Goal: Task Accomplishment & Management: Complete application form

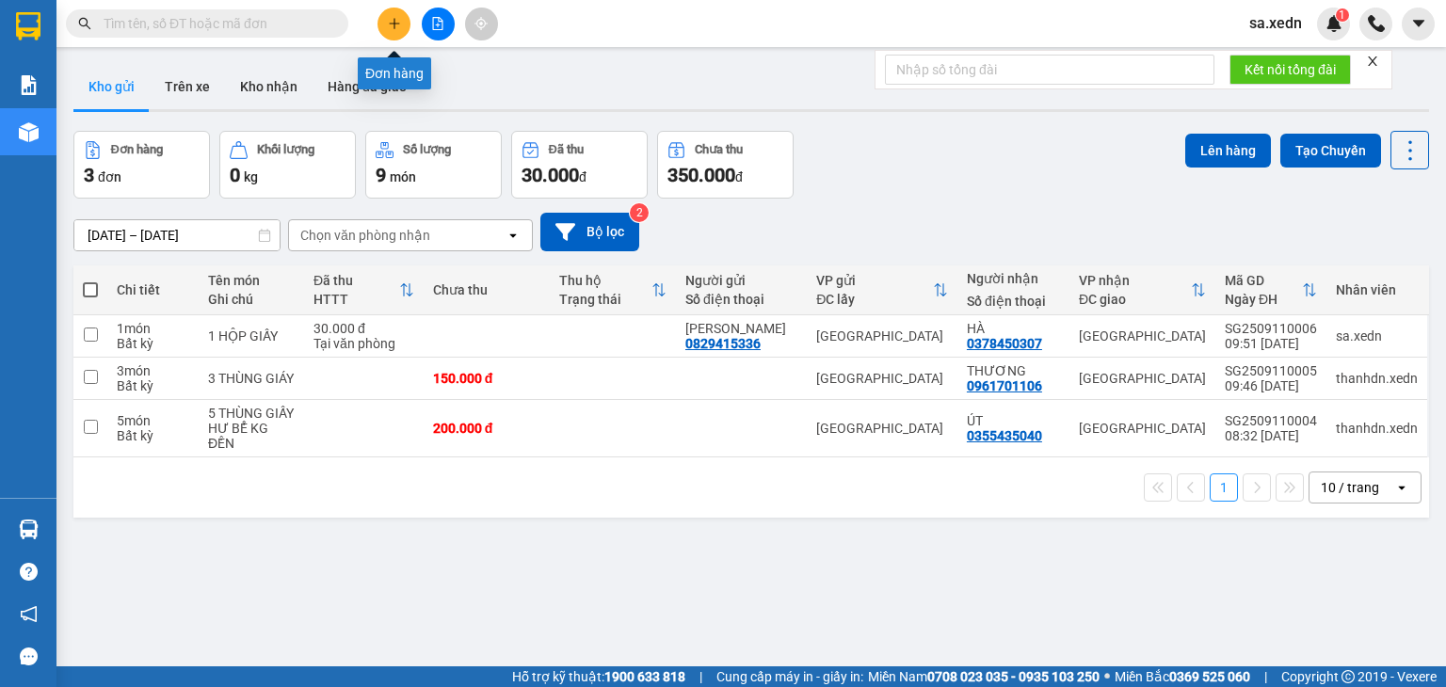
click at [395, 14] on button at bounding box center [393, 24] width 33 height 33
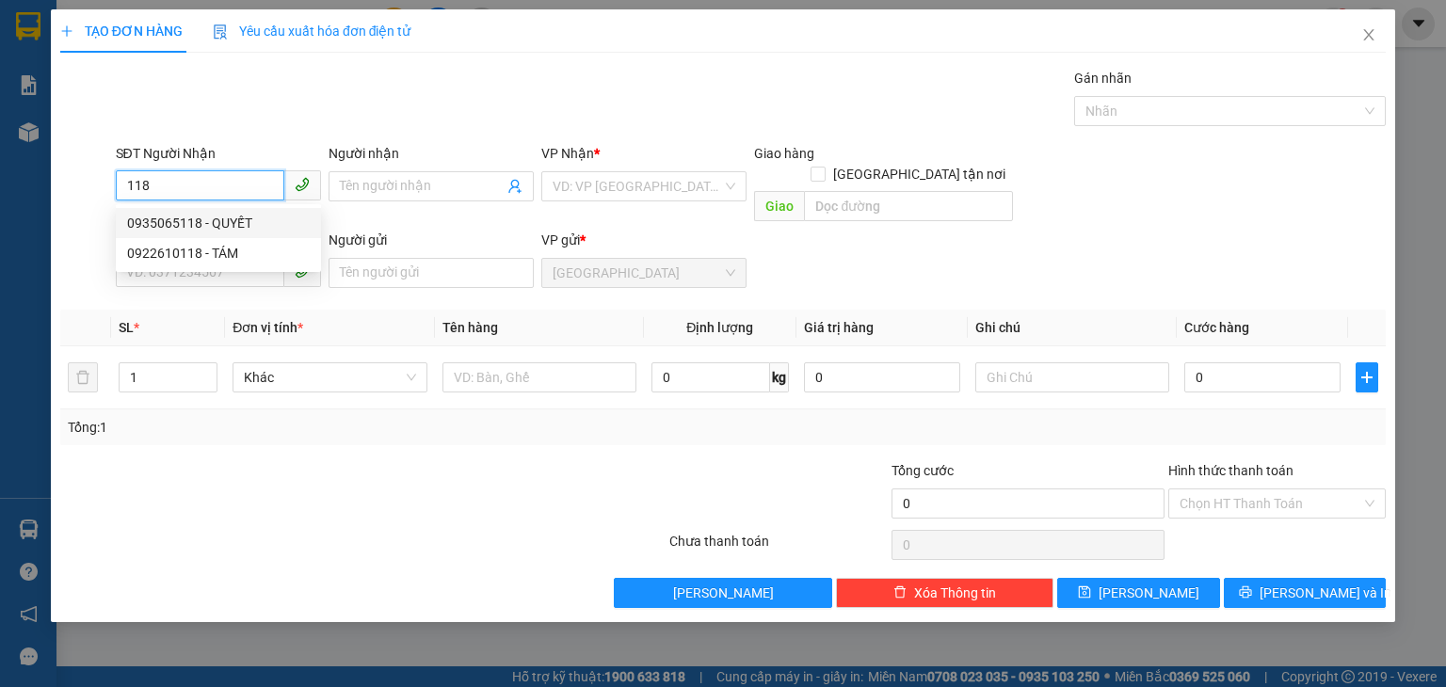
click at [240, 223] on div "0935065118 - QUYẾT" at bounding box center [218, 223] width 183 height 21
type input "0935065118"
type input "QUYẾT"
type input "SƠN TRUNG - [GEOGRAPHIC_DATA]"
type input "200.000"
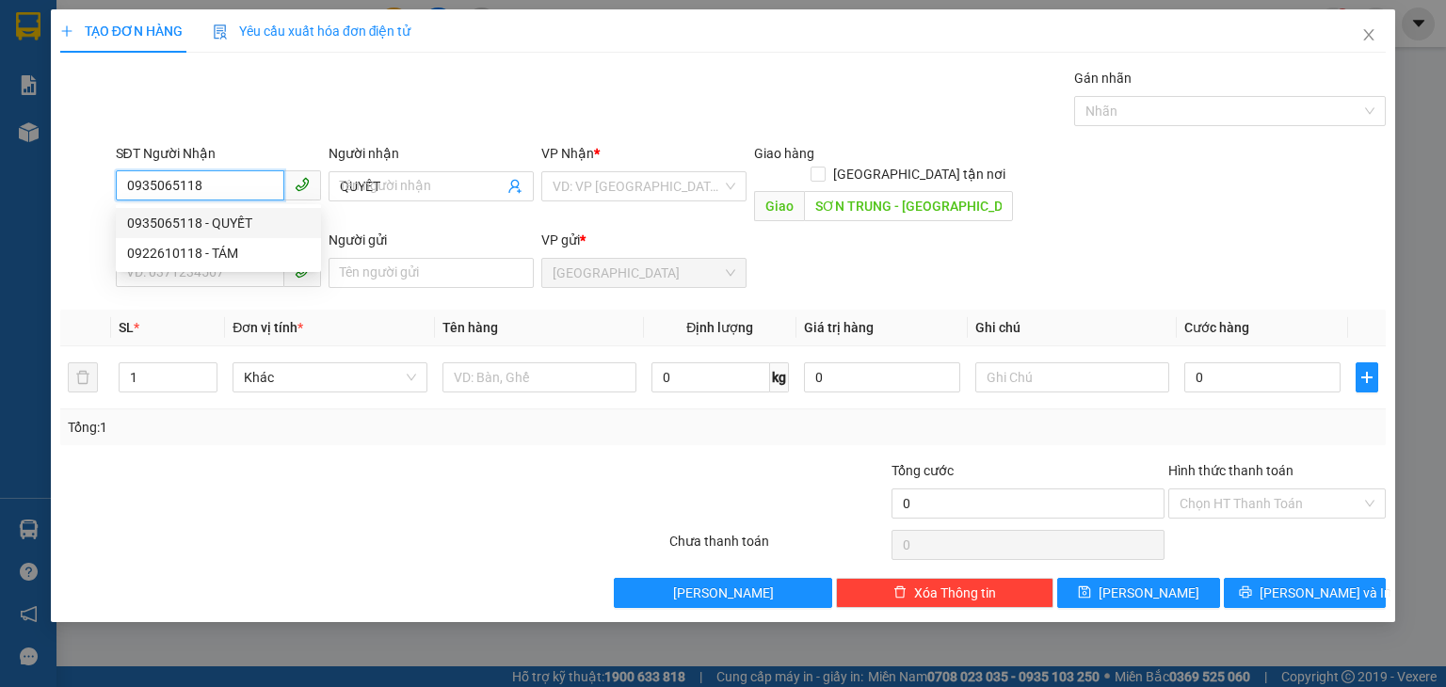
type input "200.000"
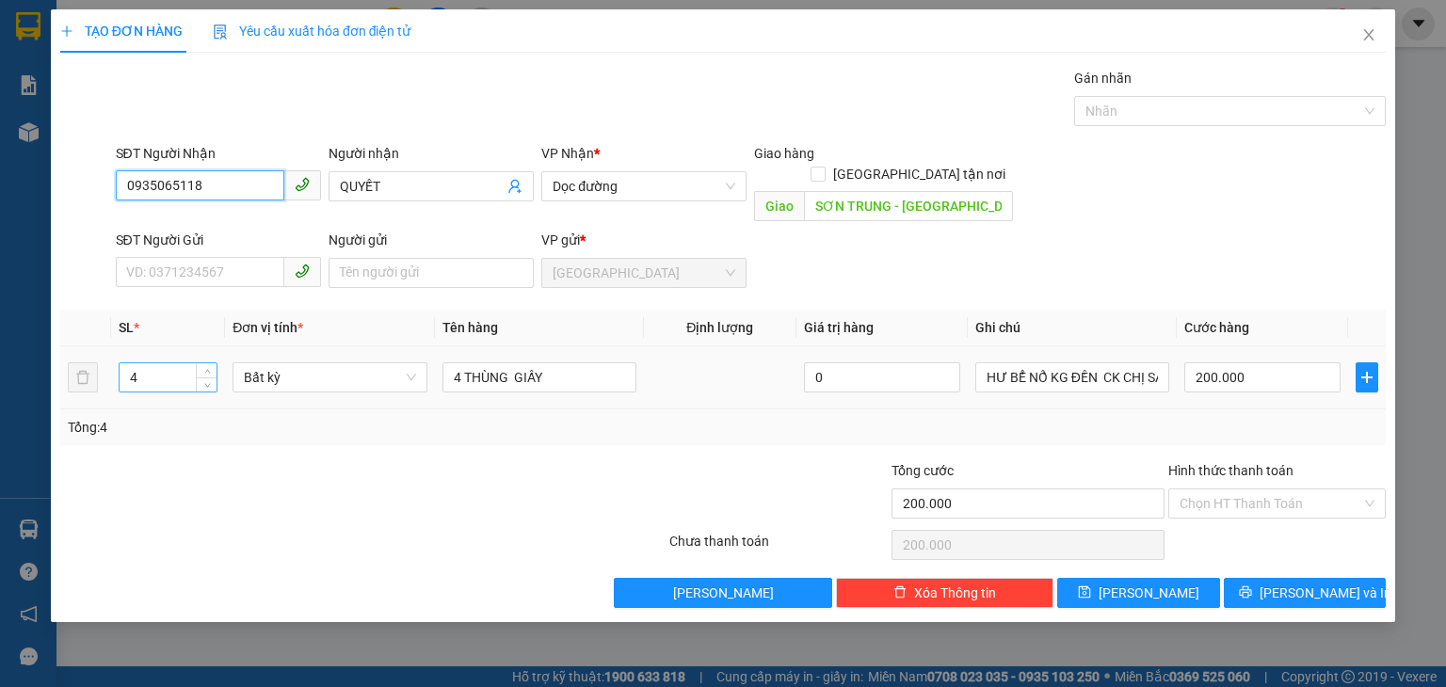
type input "0935065118"
drag, startPoint x: 147, startPoint y: 359, endPoint x: 164, endPoint y: 347, distance: 20.4
click at [147, 363] on input "4" at bounding box center [168, 377] width 97 height 28
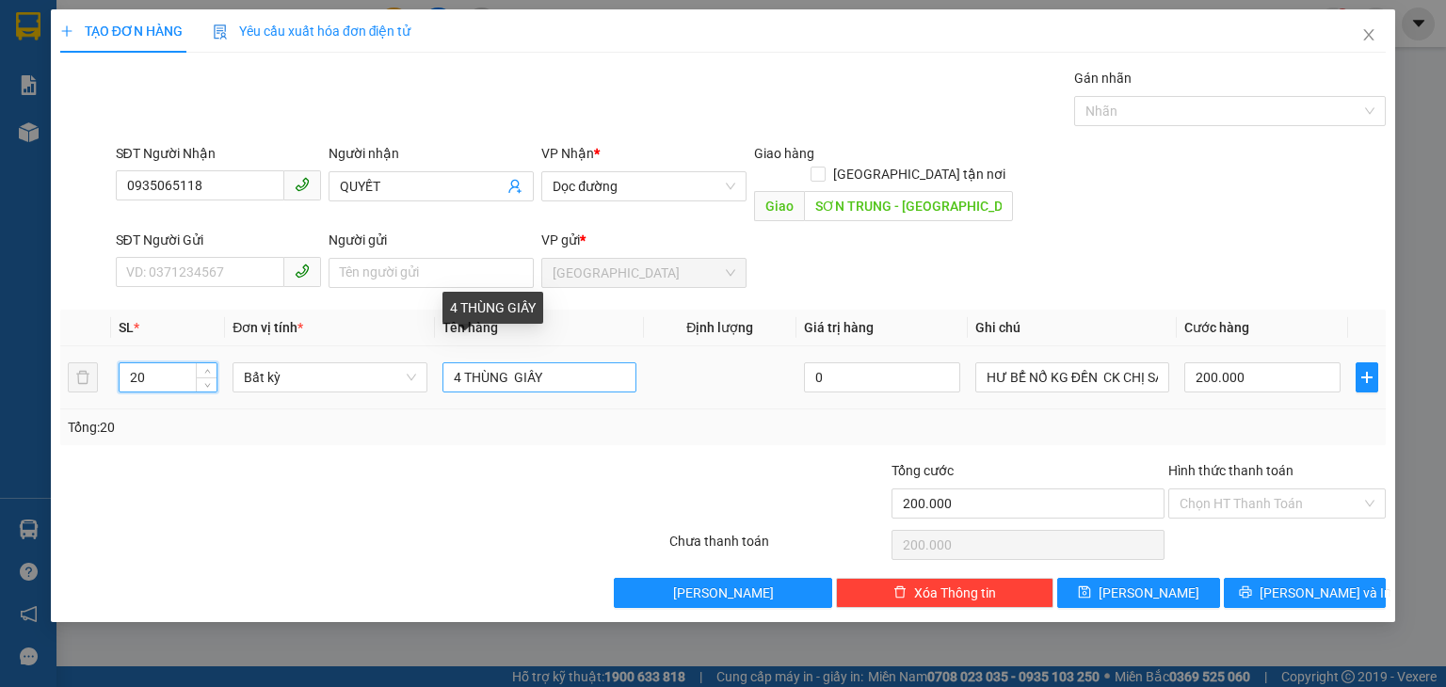
type input "20"
click at [550, 362] on input "4 THÙNG GIẤY" at bounding box center [539, 377] width 194 height 30
type input "0"
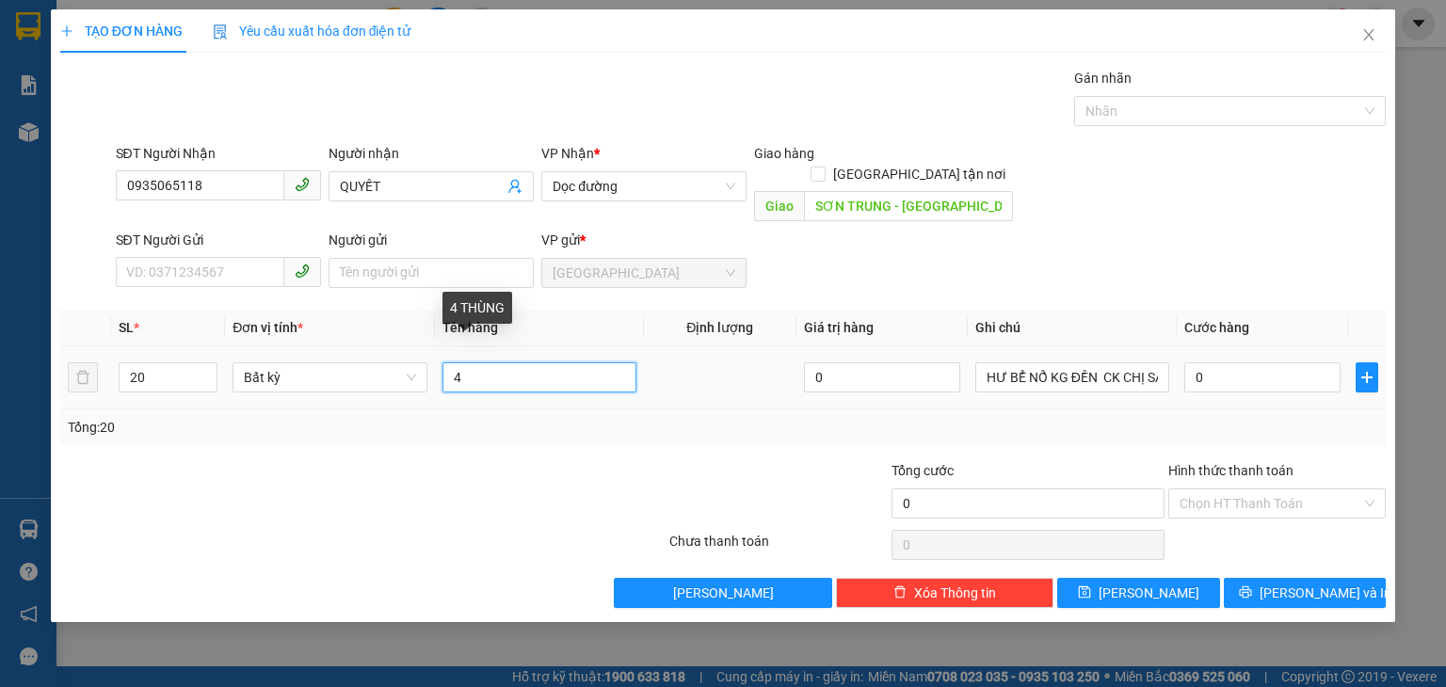
type input "4"
click at [524, 363] on input "20 XÔ" at bounding box center [539, 377] width 194 height 30
click at [484, 460] on div at bounding box center [556, 493] width 221 height 66
click at [498, 362] on input "20 XÔ" at bounding box center [539, 377] width 194 height 30
click at [469, 362] on input "20 XÔ" at bounding box center [539, 377] width 194 height 30
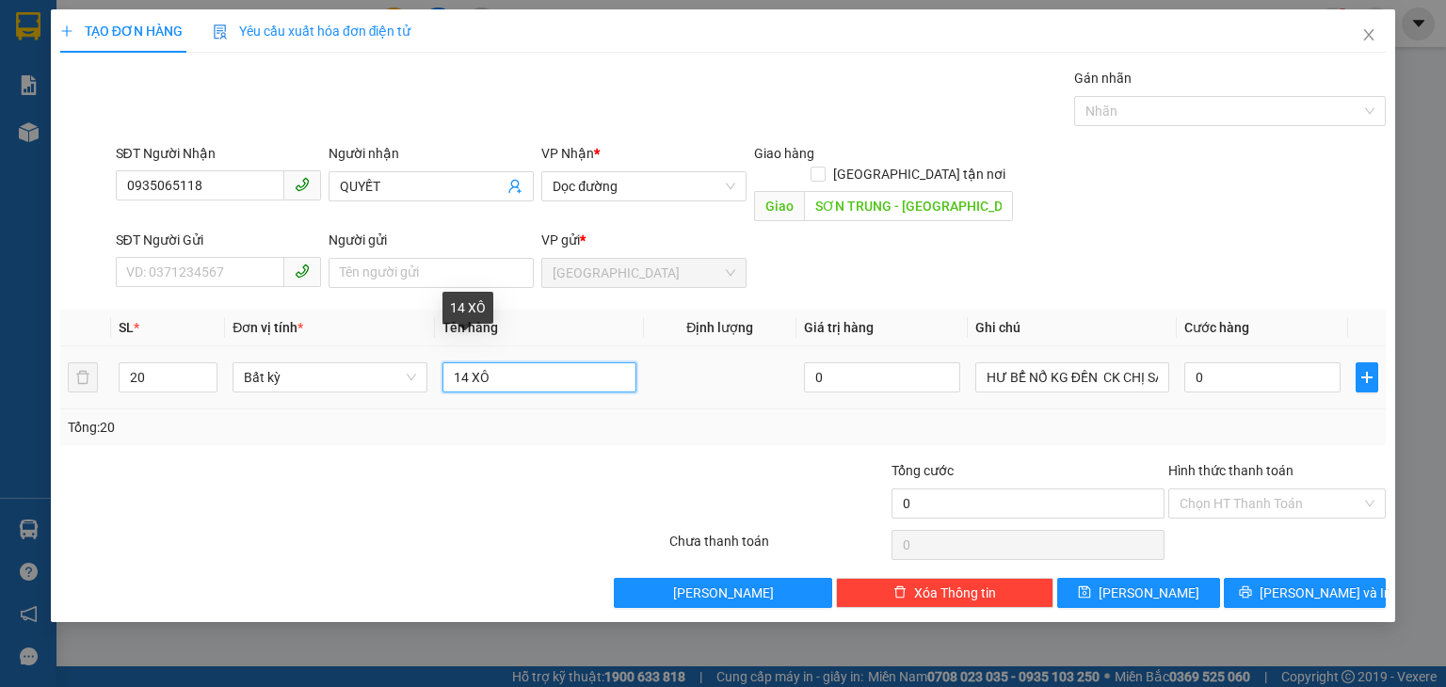
click at [512, 366] on input "14 XÔ" at bounding box center [539, 377] width 194 height 30
type input "14 XÔ+ 6 THÙNG GIẤY"
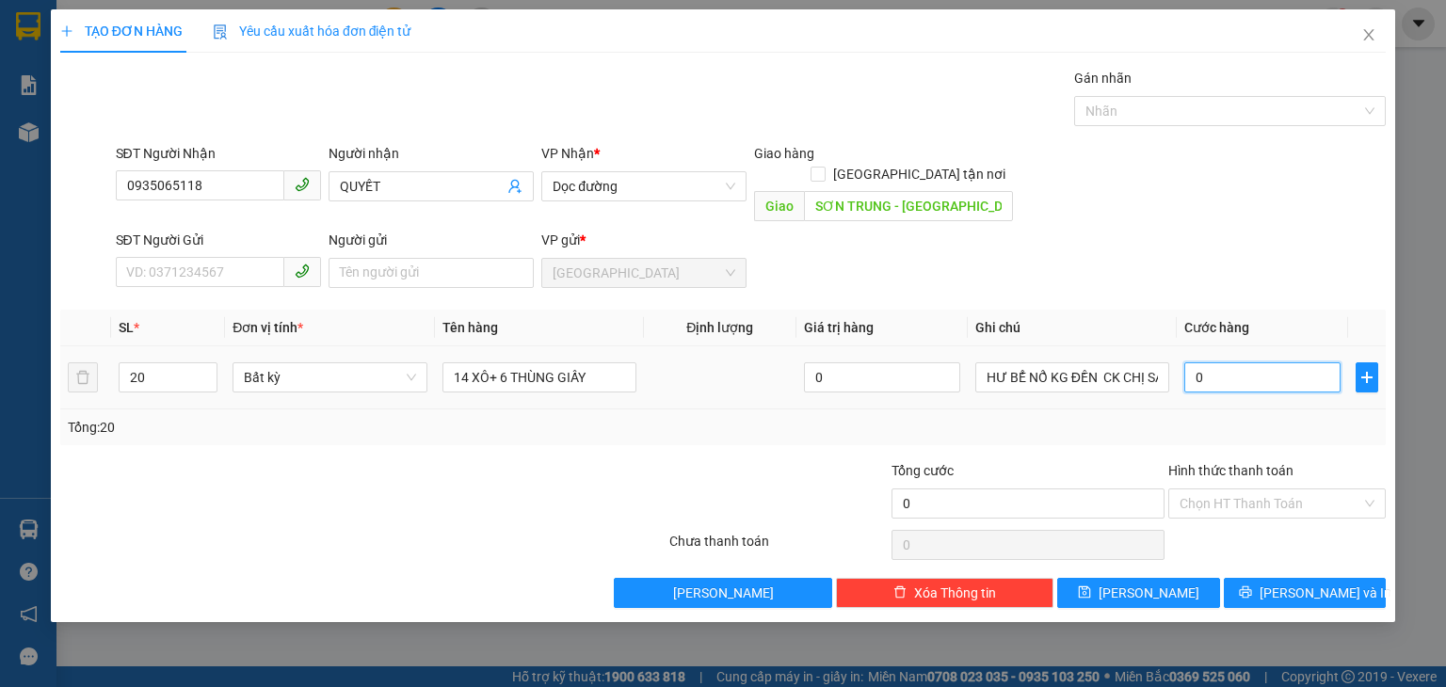
click at [1221, 362] on input "0" at bounding box center [1262, 377] width 156 height 30
type input "8"
type input "80"
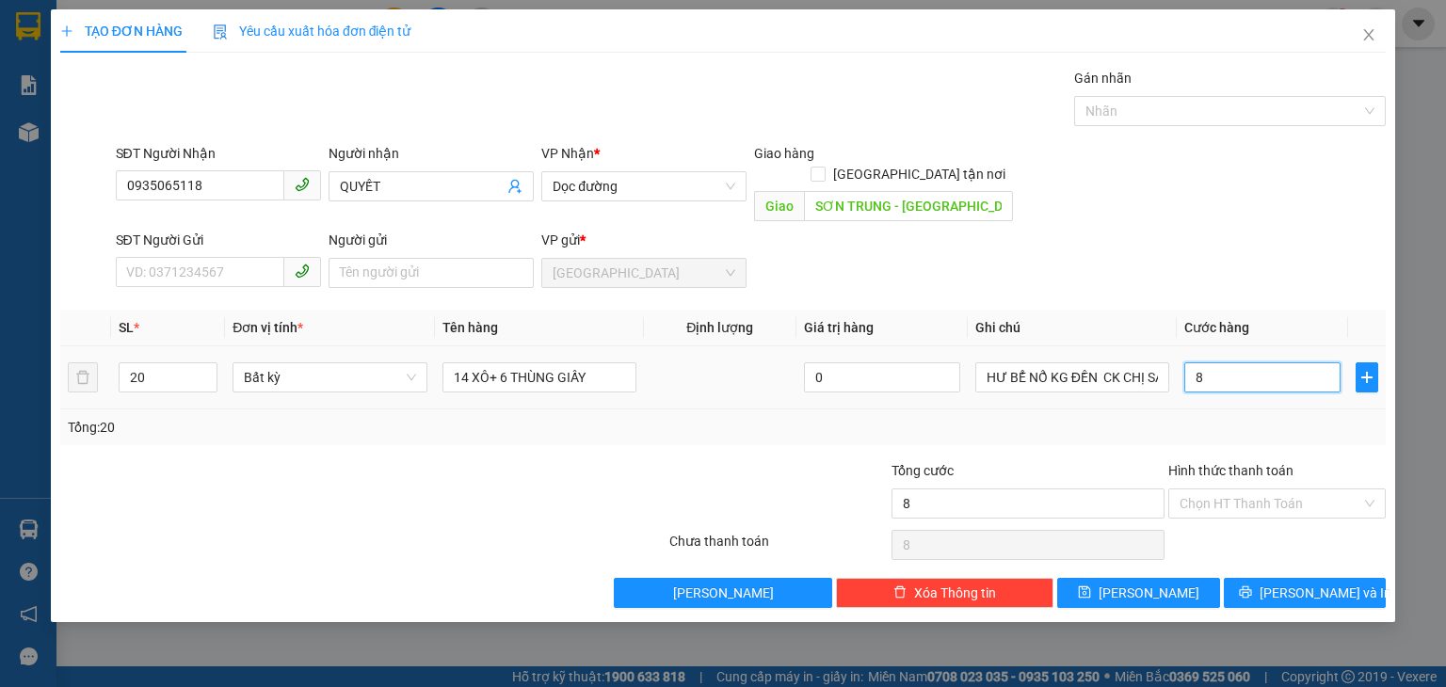
type input "80"
type input "800"
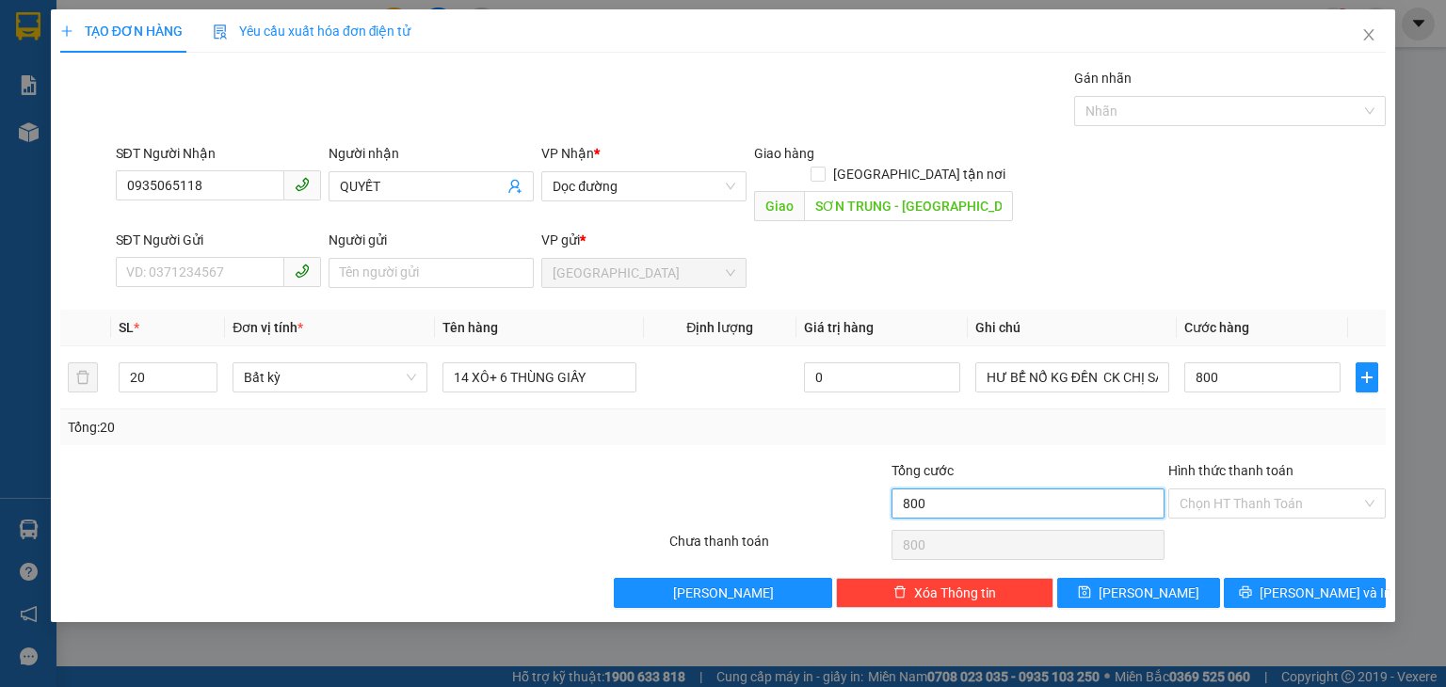
type input "800.000"
click at [1032, 488] on input "800.000" at bounding box center [1027, 503] width 273 height 30
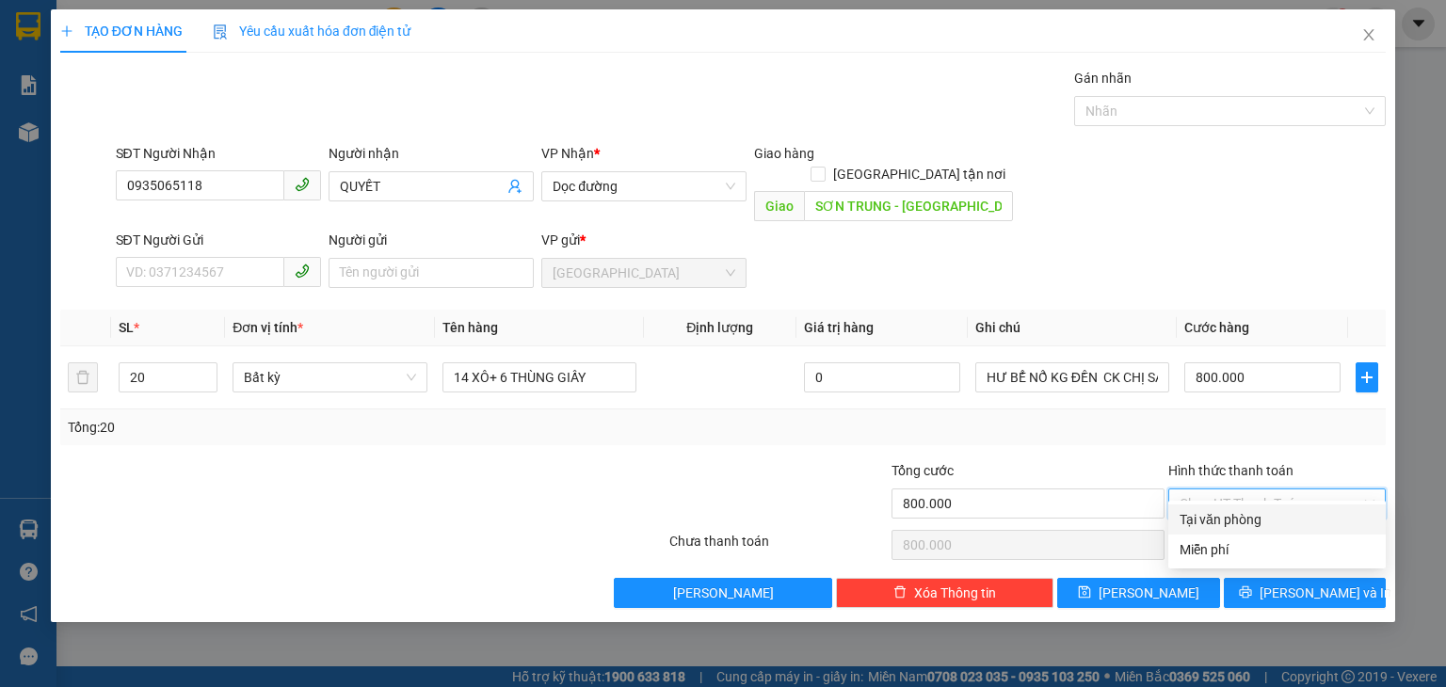
click at [1193, 489] on input "Hình thức thanh toán" at bounding box center [1270, 503] width 182 height 28
click at [1215, 521] on div "Tại văn phòng" at bounding box center [1276, 519] width 195 height 21
type input "0"
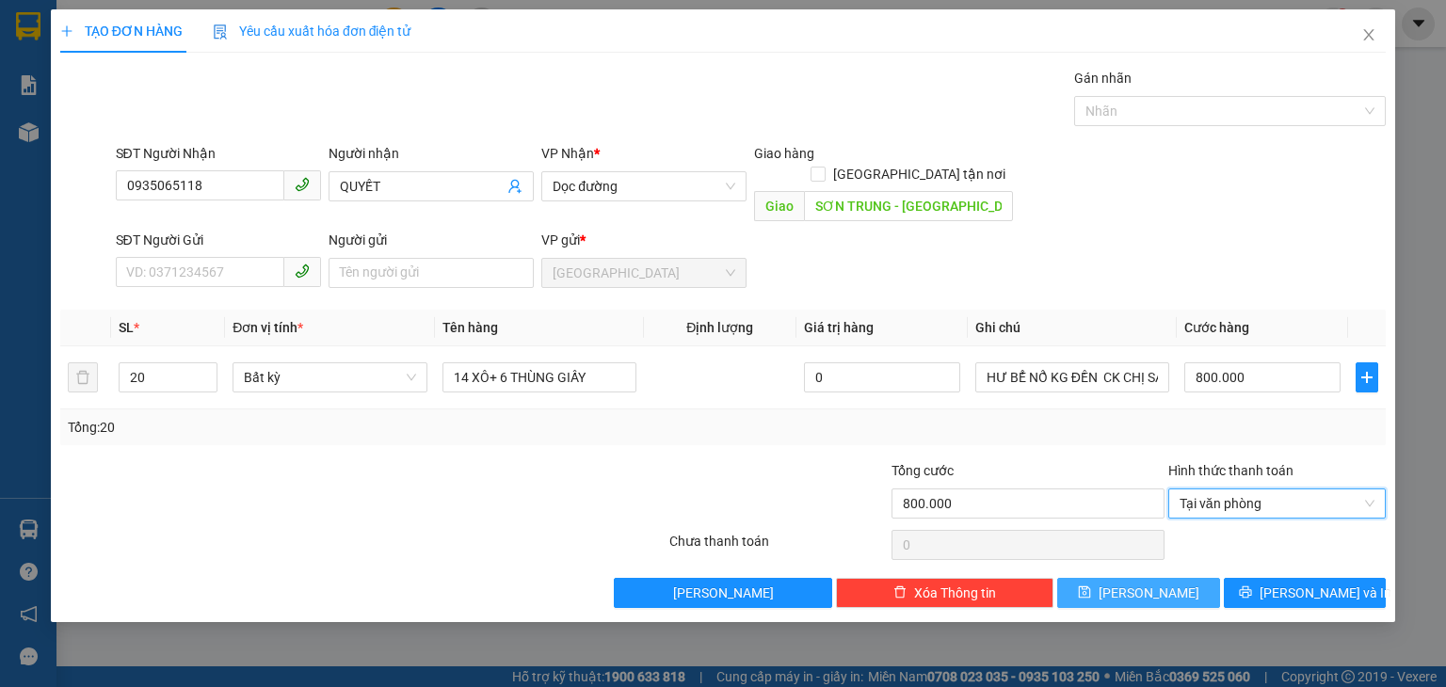
click at [1189, 578] on button "[PERSON_NAME]" at bounding box center [1138, 593] width 163 height 30
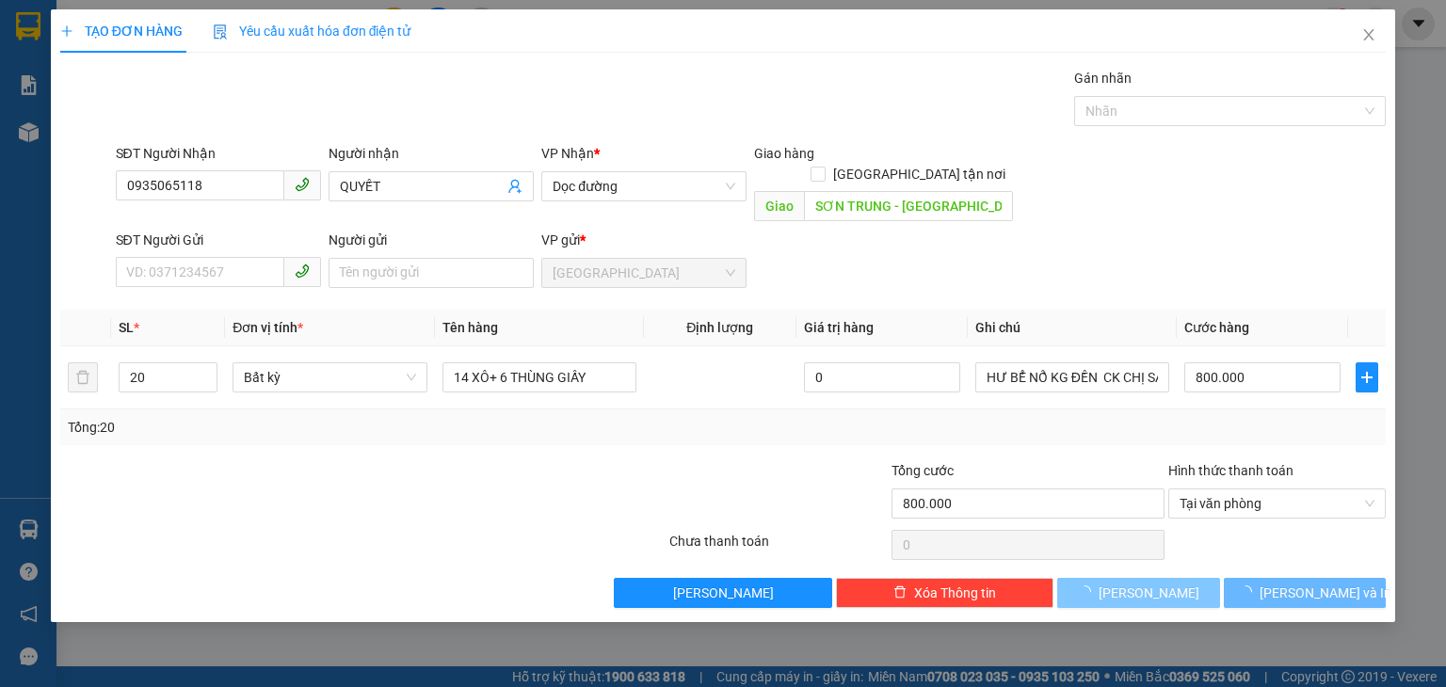
type input "0"
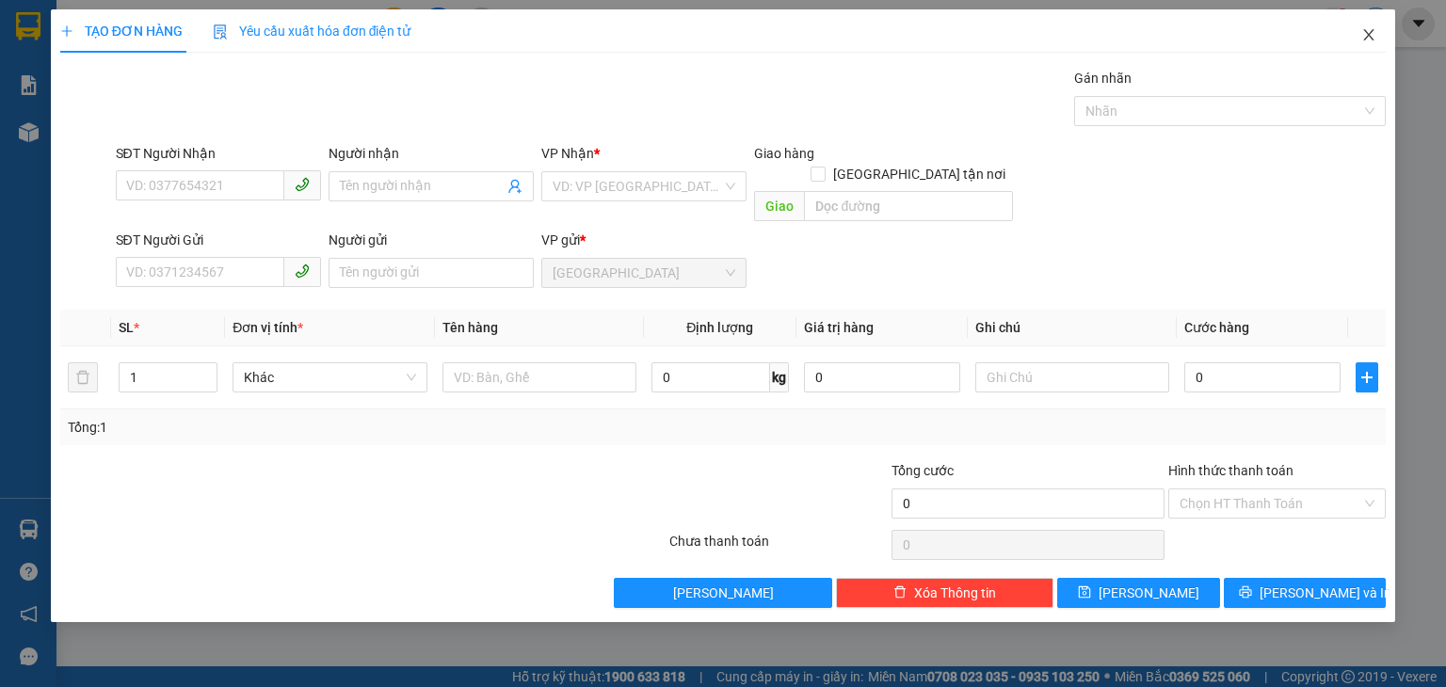
drag, startPoint x: 1368, startPoint y: 35, endPoint x: 1372, endPoint y: 10, distance: 24.9
click at [1369, 35] on icon "close" at bounding box center [1368, 34] width 15 height 15
